Goal: Transaction & Acquisition: Obtain resource

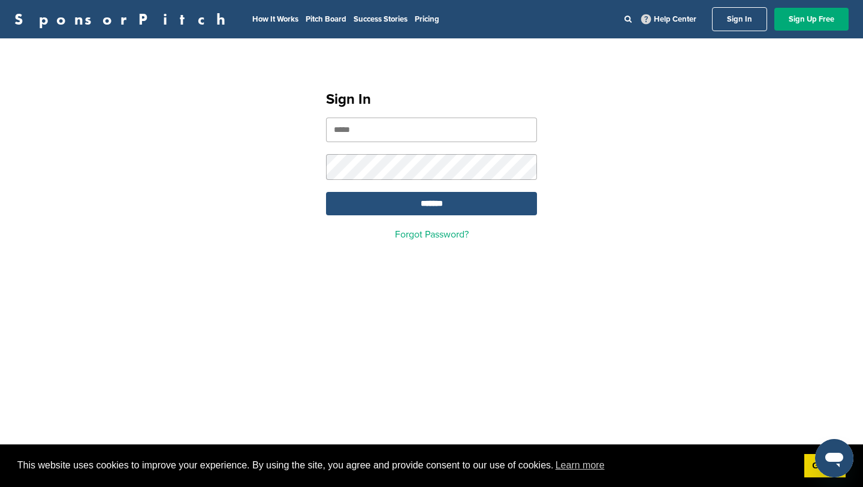
type input "**********"
click at [399, 194] on input "*******" at bounding box center [431, 203] width 211 height 23
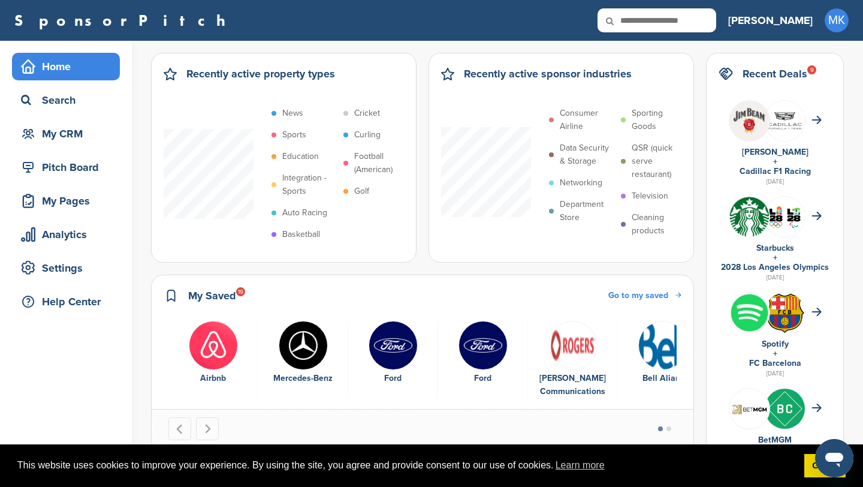
click at [715, 22] on input "text" at bounding box center [657, 20] width 119 height 24
click at [826, 84] on div "Recent Deals 9" at bounding box center [775, 79] width 113 height 29
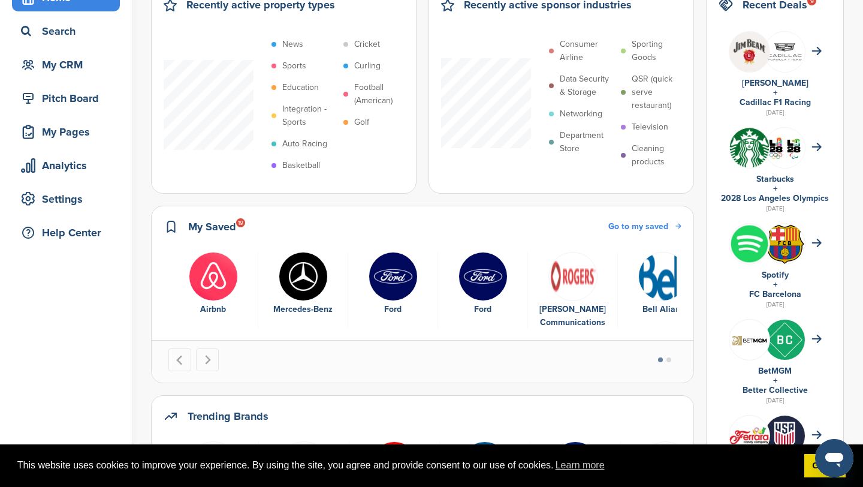
scroll to position [71, 0]
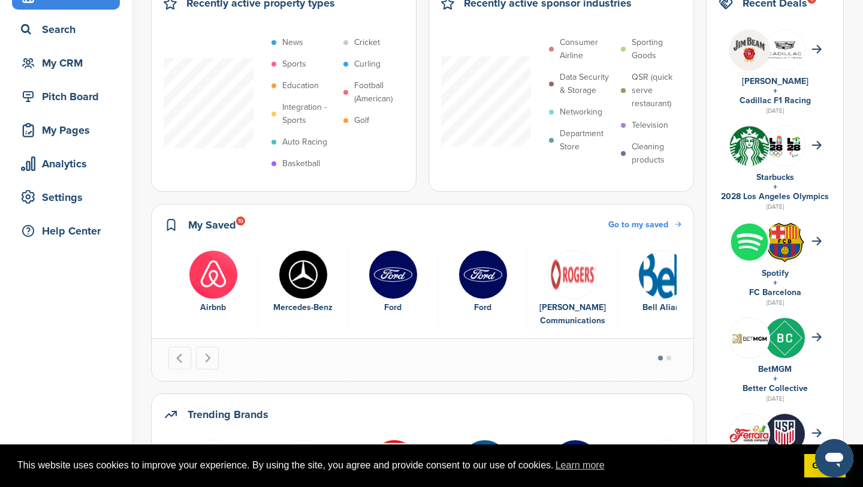
click at [778, 269] on link "Spotify" at bounding box center [775, 273] width 27 height 10
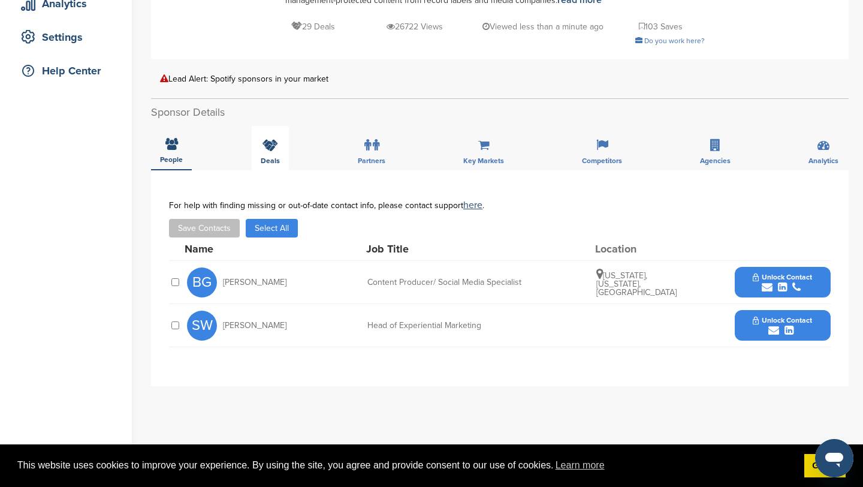
scroll to position [253, 0]
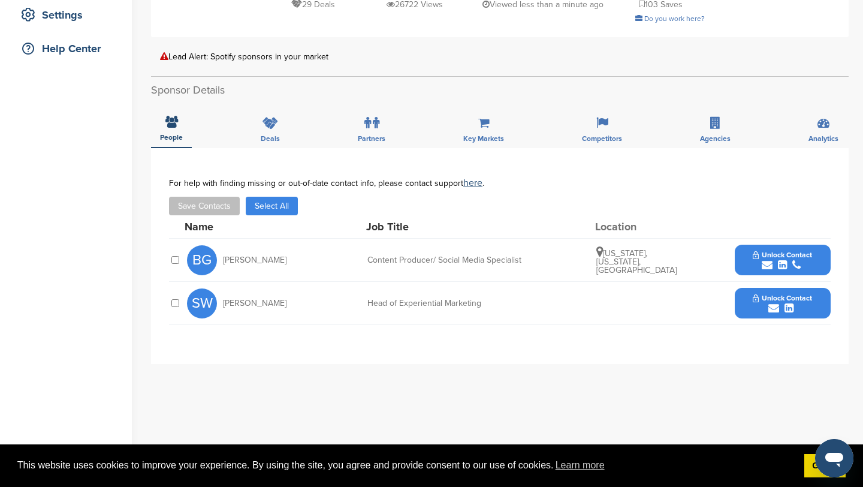
click at [784, 251] on span "Unlock Contact" at bounding box center [782, 255] width 59 height 8
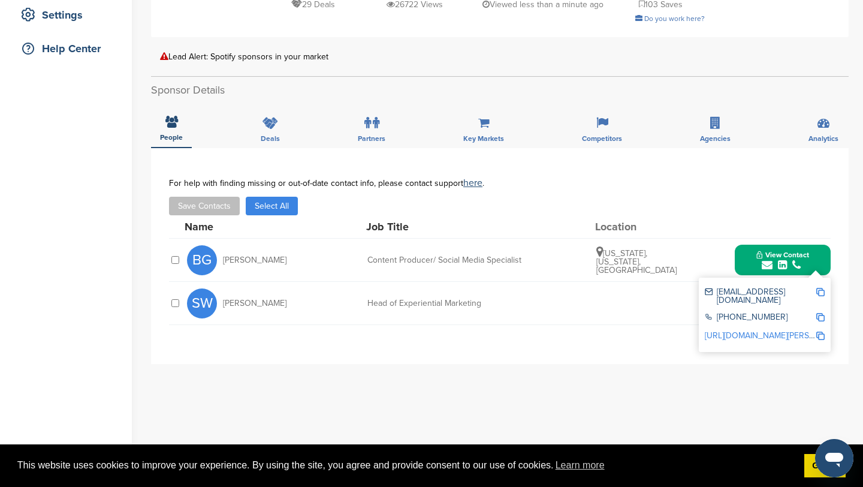
click at [795, 197] on div "Save Contacts Select All" at bounding box center [500, 206] width 662 height 19
click at [854, 255] on div "You have reached your monthly limit. Please upgrade to access more. Upgrade on …" at bounding box center [507, 262] width 712 height 948
click at [819, 288] on img at bounding box center [820, 292] width 8 height 8
click at [721, 215] on div "Name Job Title Location" at bounding box center [508, 226] width 646 height 23
click at [807, 251] on span "View Contact" at bounding box center [782, 255] width 53 height 8
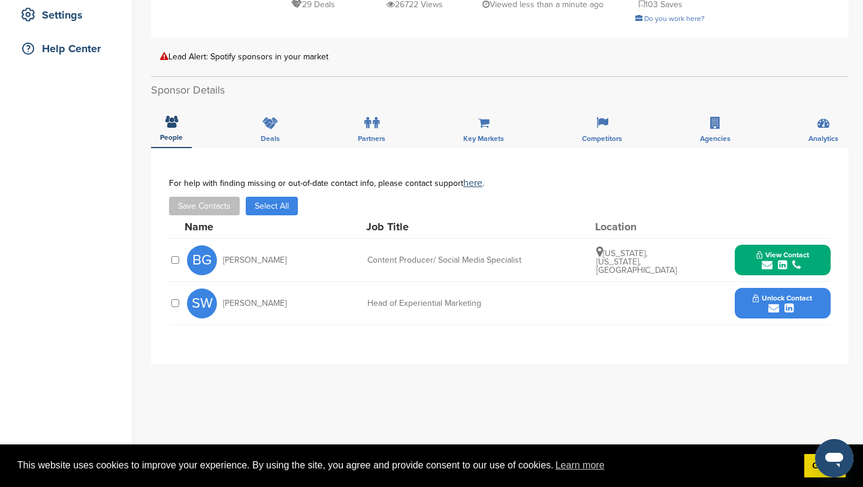
click at [816, 285] on button "Unlock Contact" at bounding box center [782, 303] width 88 height 36
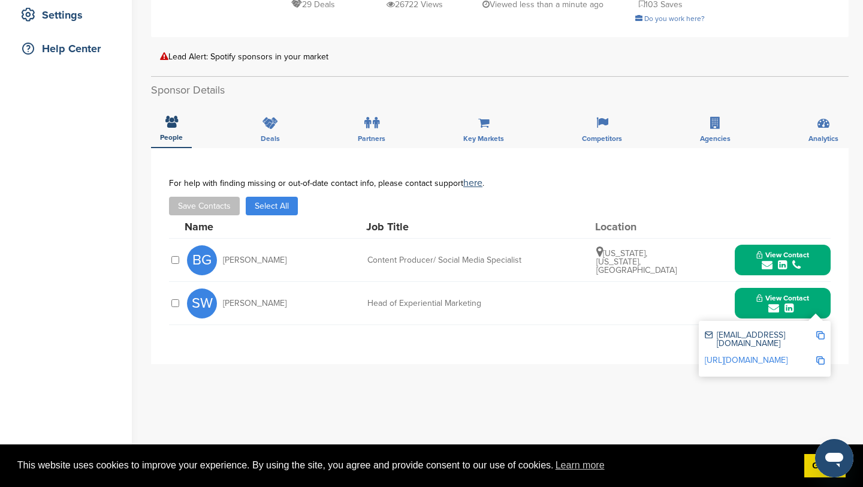
click at [820, 331] on img at bounding box center [820, 335] width 8 height 8
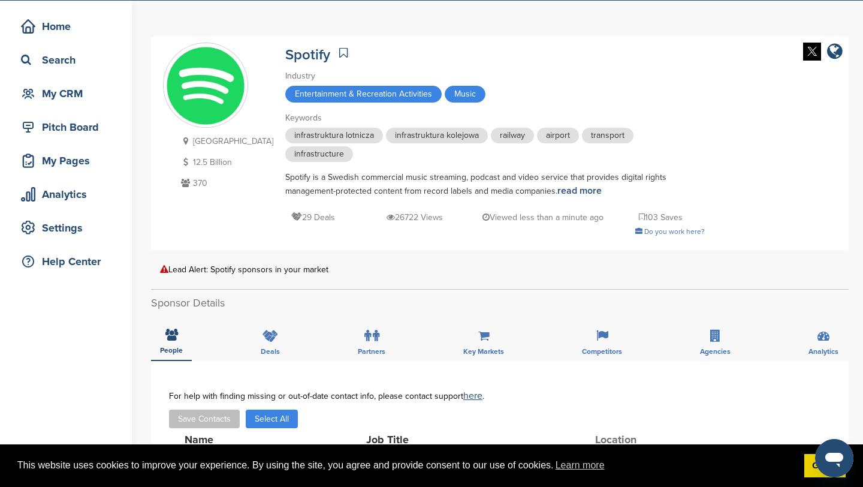
scroll to position [0, 0]
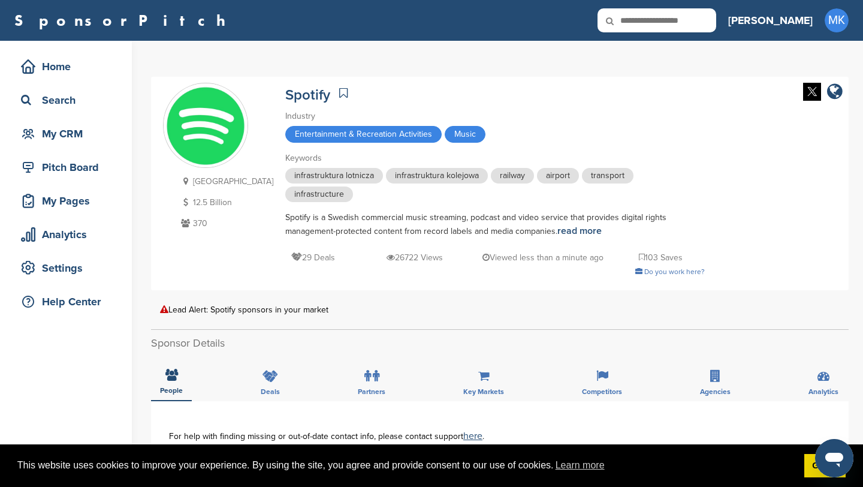
click at [638, 16] on icon at bounding box center [618, 20] width 41 height 25
click at [699, 28] on input "text" at bounding box center [657, 20] width 119 height 24
type input "**********"
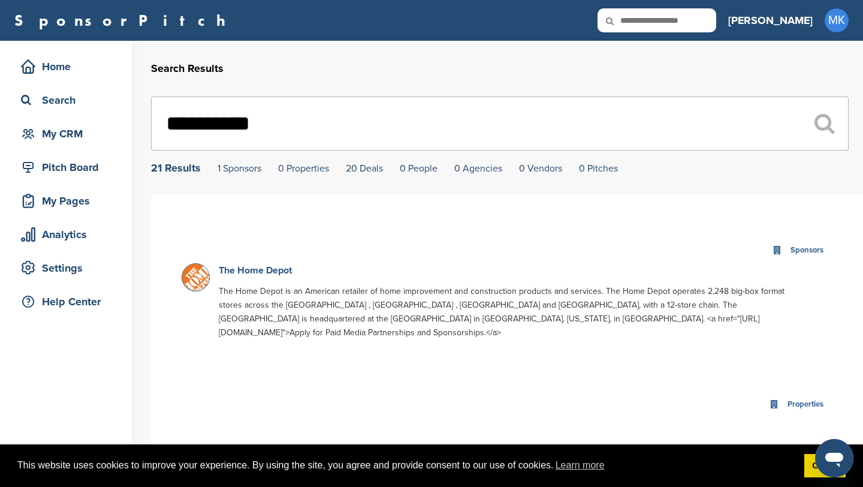
click at [254, 272] on link "The Home Depot" at bounding box center [255, 270] width 73 height 12
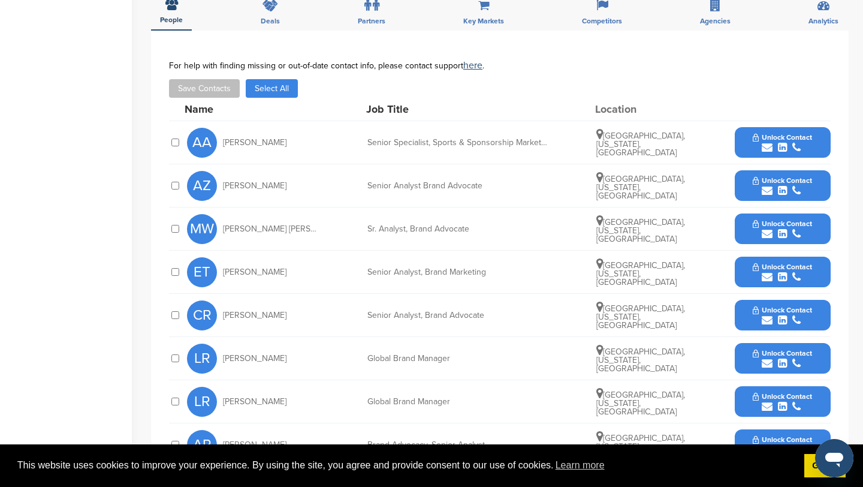
scroll to position [393, 0]
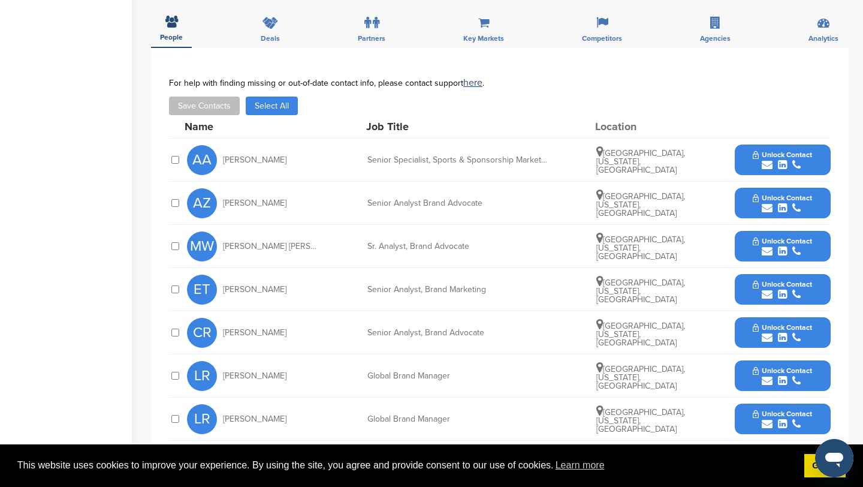
click at [801, 150] on span "Unlock Contact" at bounding box center [782, 154] width 59 height 8
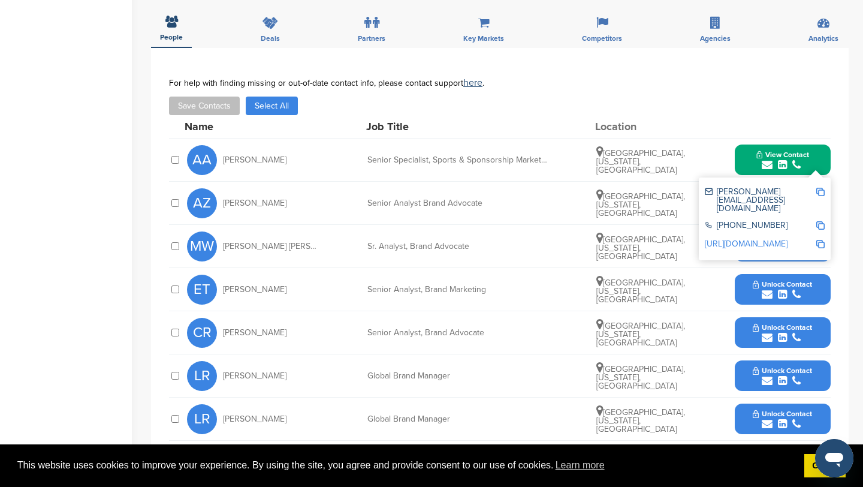
click at [820, 188] on img at bounding box center [820, 192] width 8 height 8
drag, startPoint x: 248, startPoint y: 145, endPoint x: 224, endPoint y: 146, distance: 24.6
click at [224, 156] on span "Aaliyah Alston" at bounding box center [255, 160] width 64 height 8
copy span "Aaliyah"
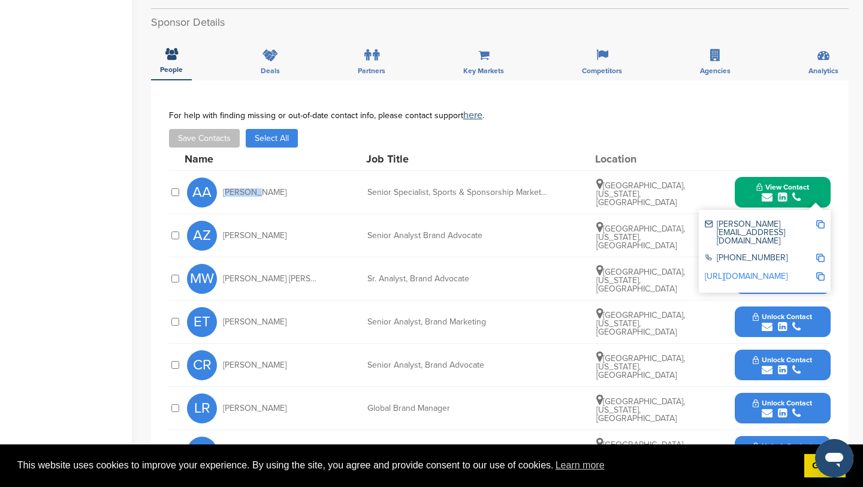
scroll to position [140, 0]
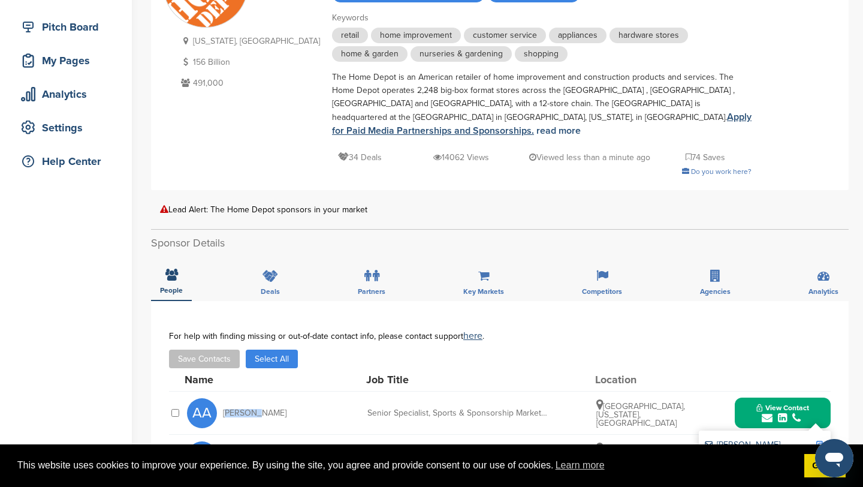
click at [375, 113] on link "Apply for Paid Media Partnerships and Sponsorships." at bounding box center [542, 124] width 420 height 26
